Goal: Task Accomplishment & Management: Manage account settings

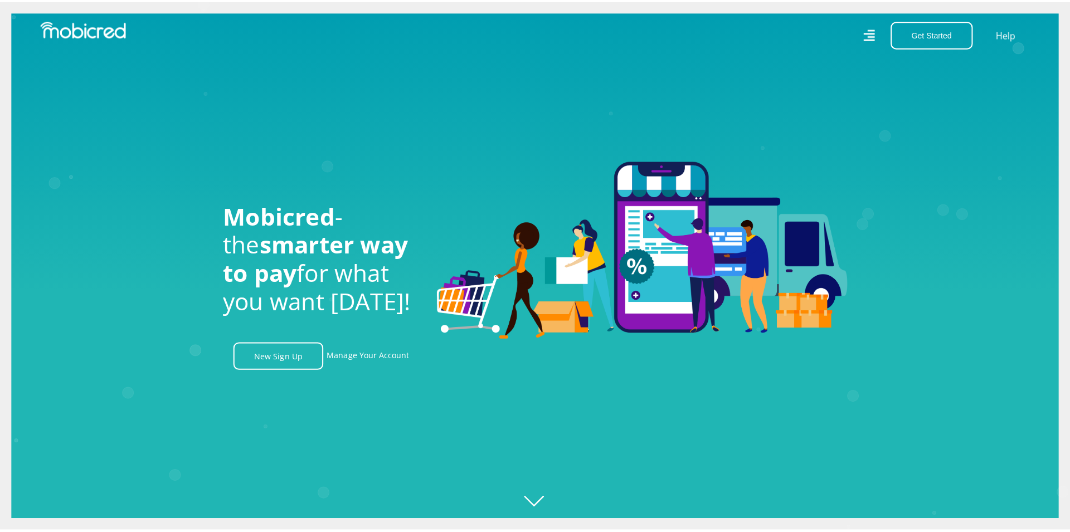
scroll to position [0, 635]
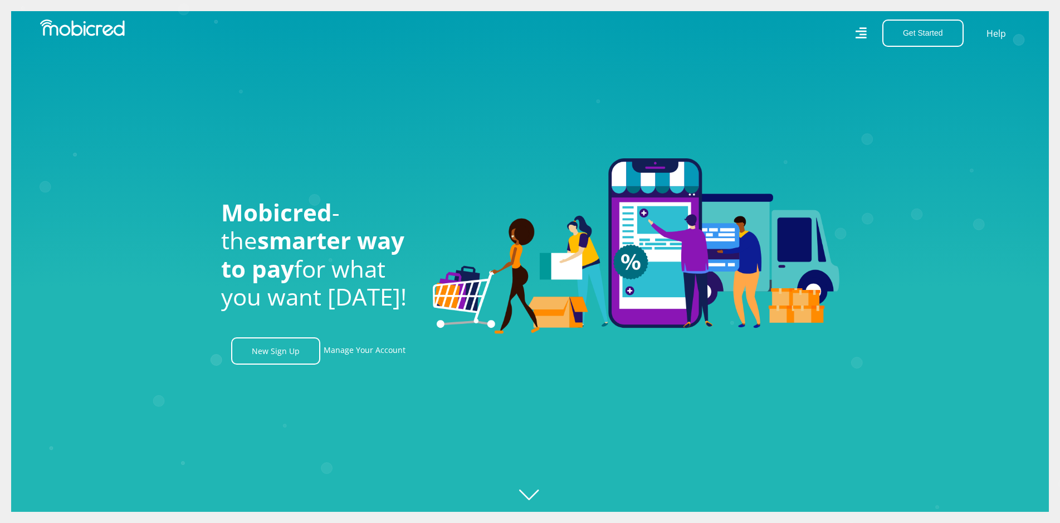
click at [867, 36] on icon at bounding box center [861, 33] width 11 height 16
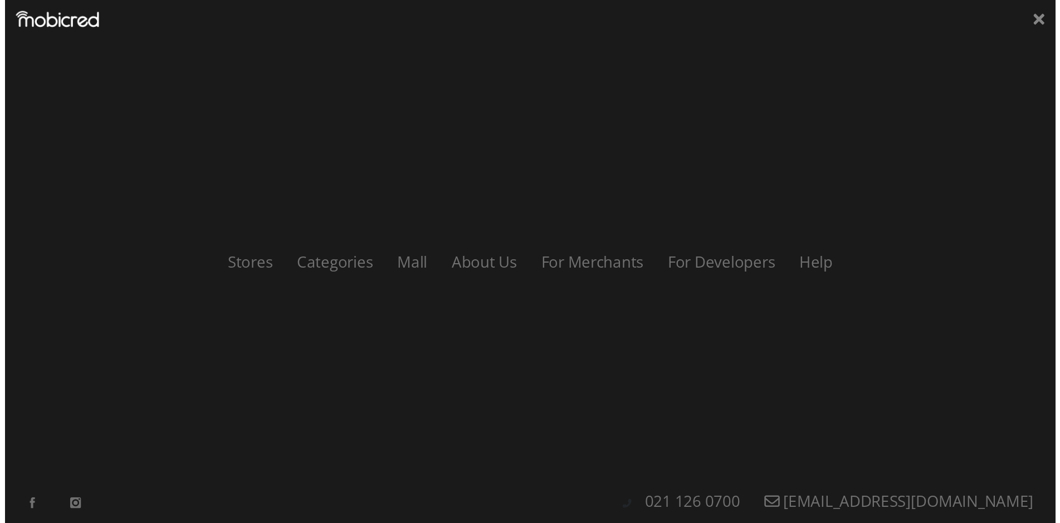
scroll to position [0, 1271]
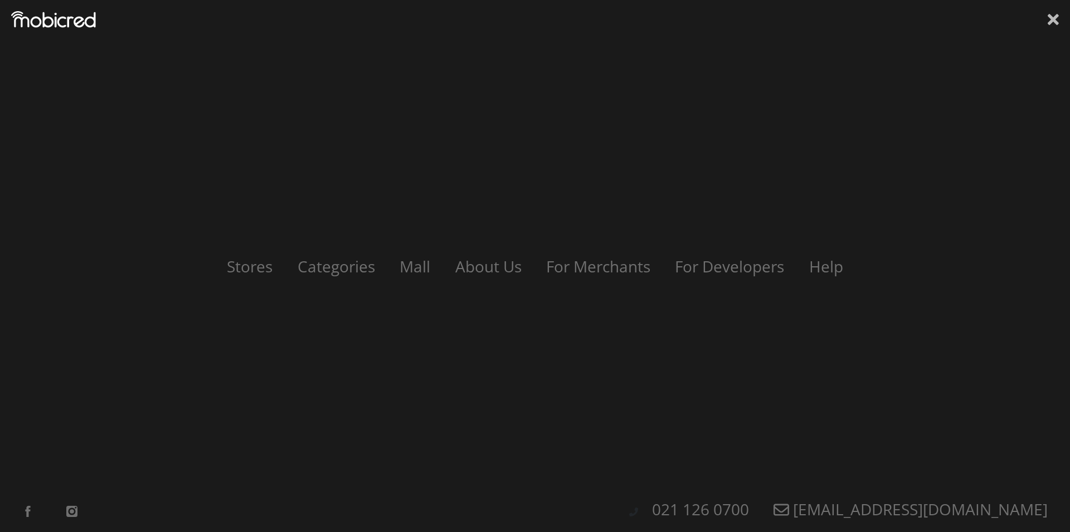
click at [1052, 15] on icon at bounding box center [1053, 19] width 11 height 17
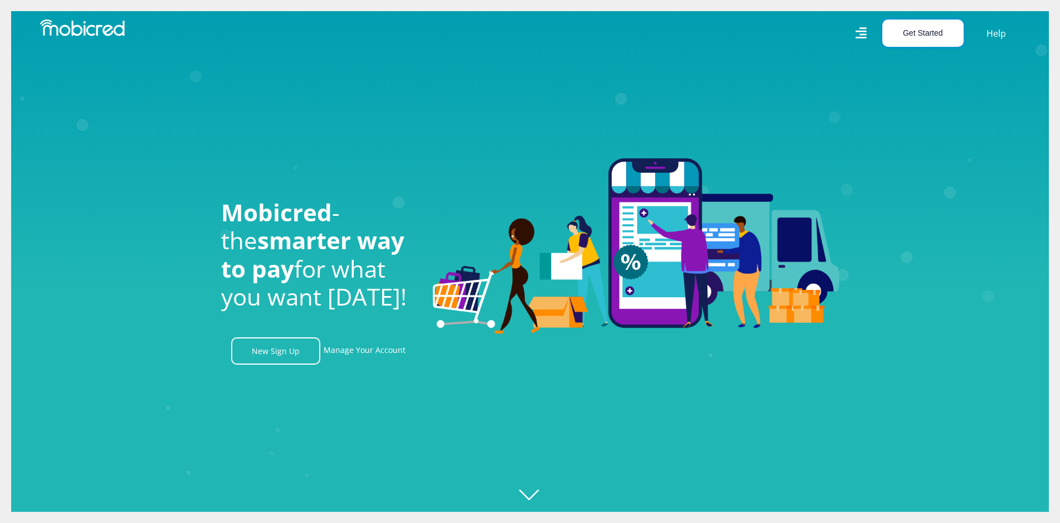
click at [940, 22] on button "Get Started" at bounding box center [923, 33] width 81 height 27
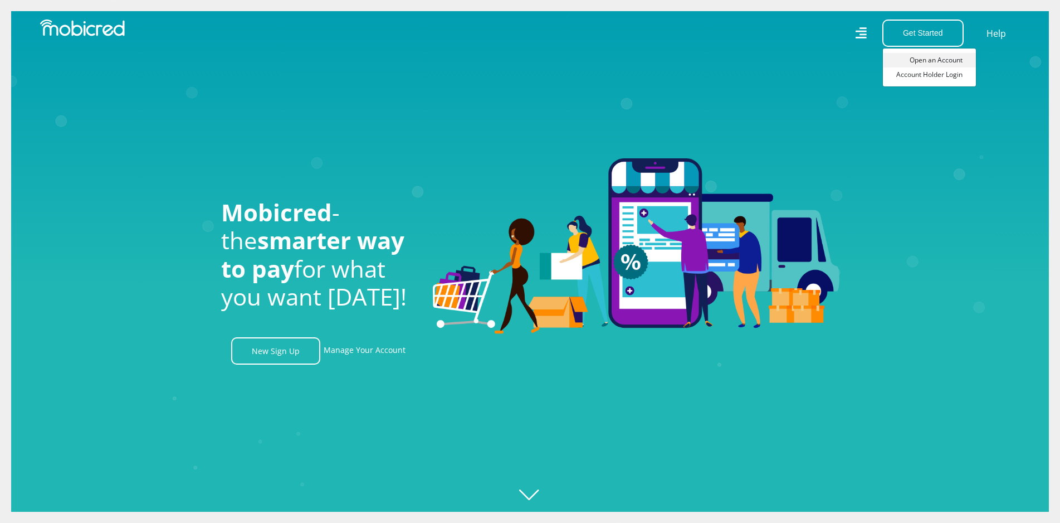
scroll to position [0, 1856]
click at [911, 63] on link "Open an Account" at bounding box center [929, 60] width 93 height 14
click at [940, 41] on button "Get Started" at bounding box center [923, 33] width 81 height 27
click at [930, 80] on link "Account Holder Login" at bounding box center [929, 74] width 93 height 14
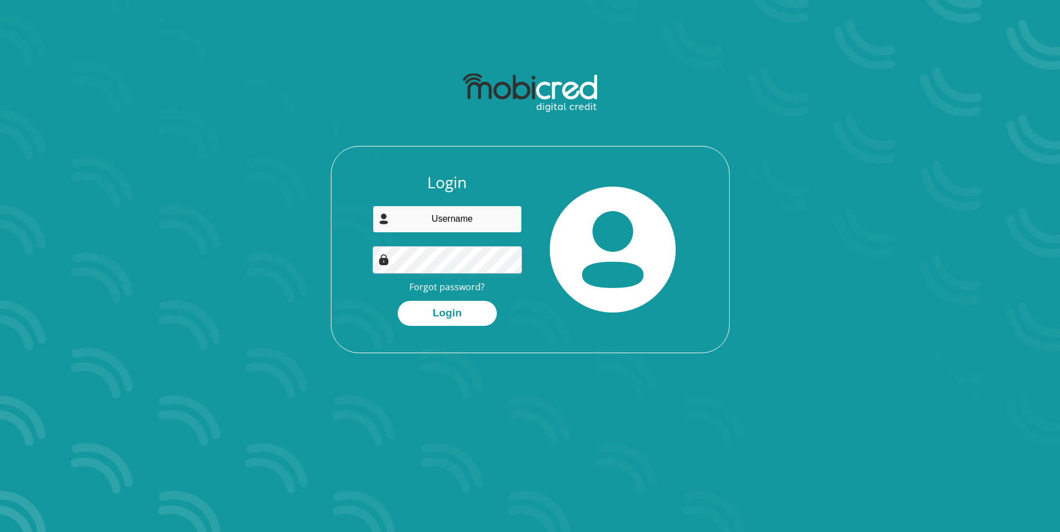
click at [487, 212] on input "email" at bounding box center [447, 219] width 149 height 27
type input "lotrietb@gmail.com"
click at [398, 301] on button "Login" at bounding box center [447, 313] width 99 height 25
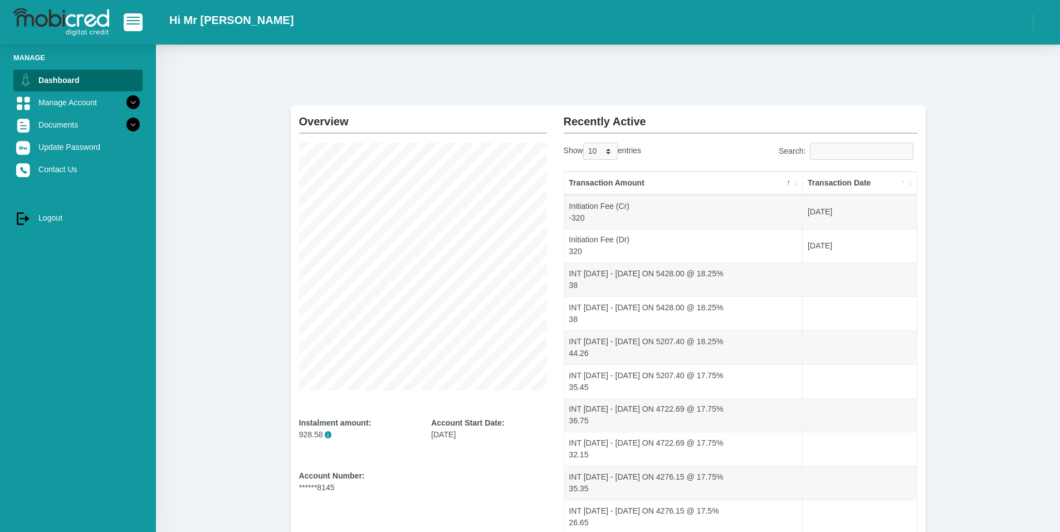
click at [462, 142] on div "Overview Instalment amount: 928.58 i Account Start Date: [DATE] Account Number:…" at bounding box center [423, 334] width 265 height 457
